Goal: Task Accomplishment & Management: Manage account settings

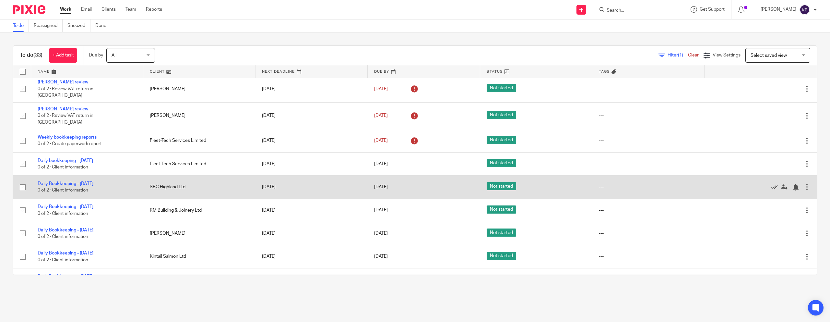
scroll to position [181, 0]
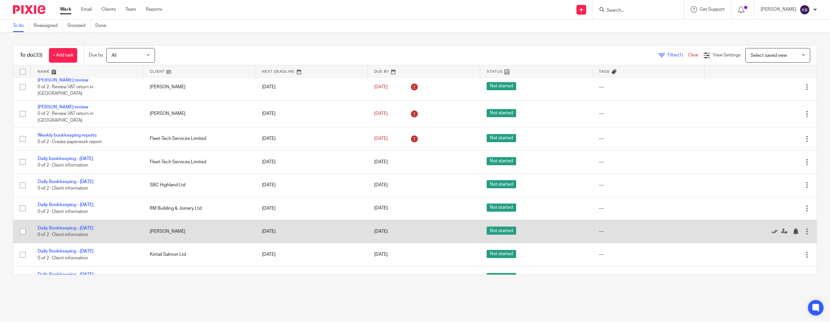
click at [460, 228] on icon at bounding box center [775, 231] width 6 height 6
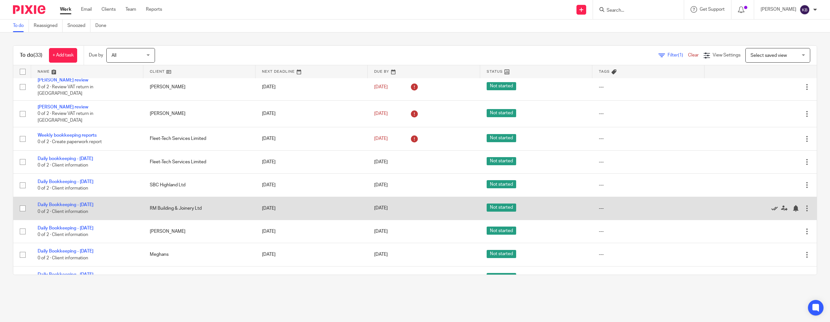
click at [460, 205] on icon at bounding box center [775, 208] width 6 height 6
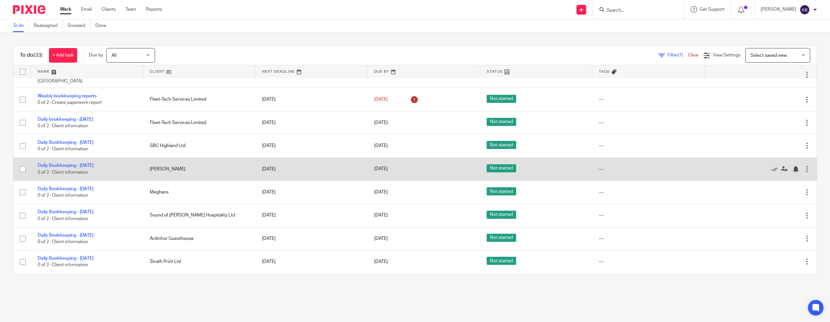
scroll to position [222, 0]
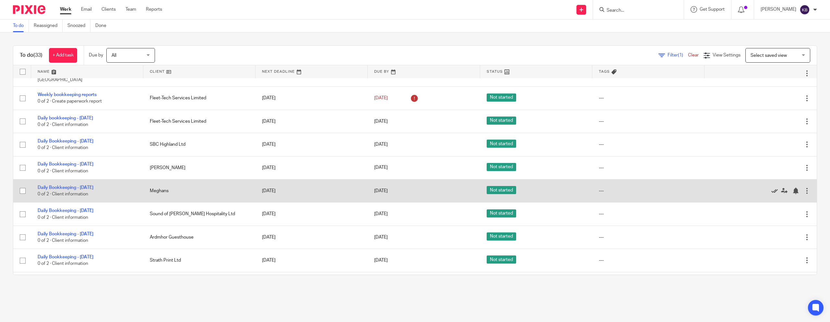
click at [460, 187] on icon at bounding box center [775, 190] width 6 height 6
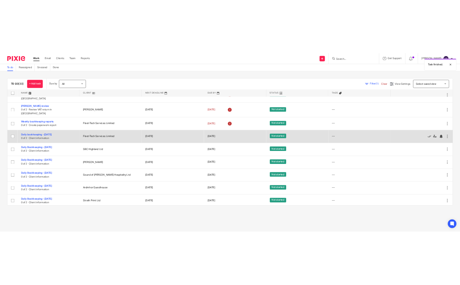
scroll to position [196, 0]
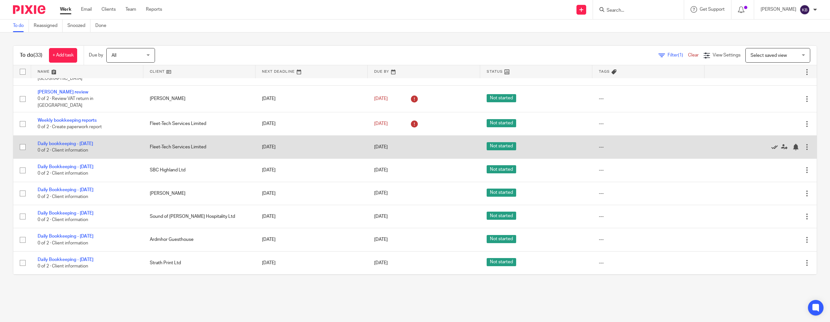
click at [460, 144] on icon at bounding box center [775, 147] width 6 height 6
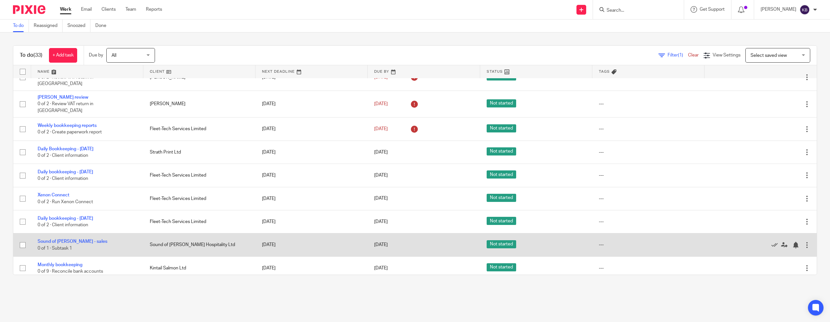
scroll to position [187, 0]
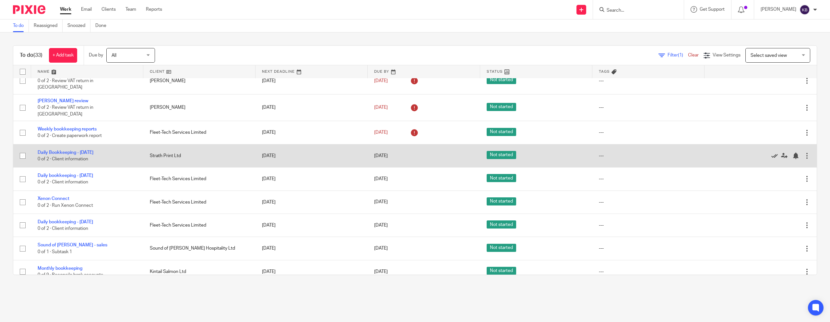
click at [460, 152] on icon at bounding box center [775, 155] width 6 height 6
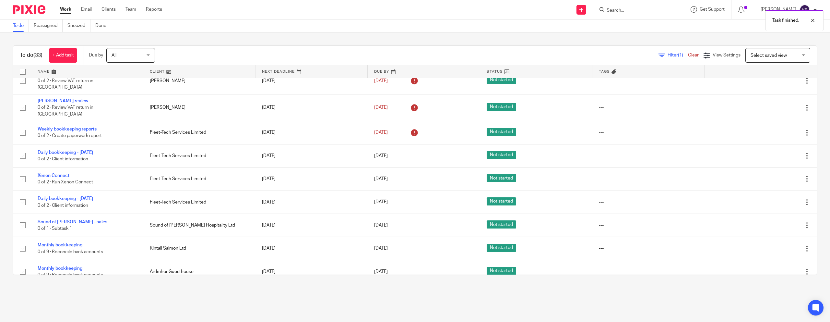
click at [173, 72] on link at bounding box center [199, 71] width 112 height 13
